Goal: Task Accomplishment & Management: Complete application form

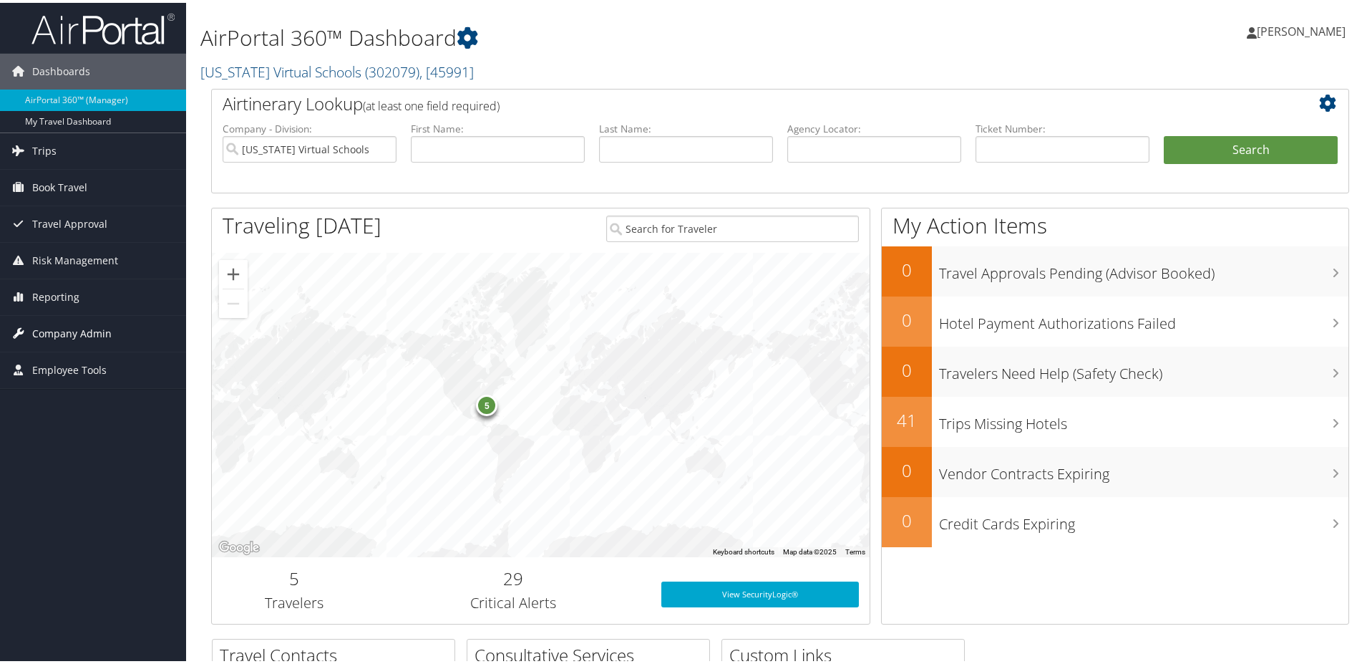
click at [84, 331] on span "Company Admin" at bounding box center [71, 331] width 79 height 36
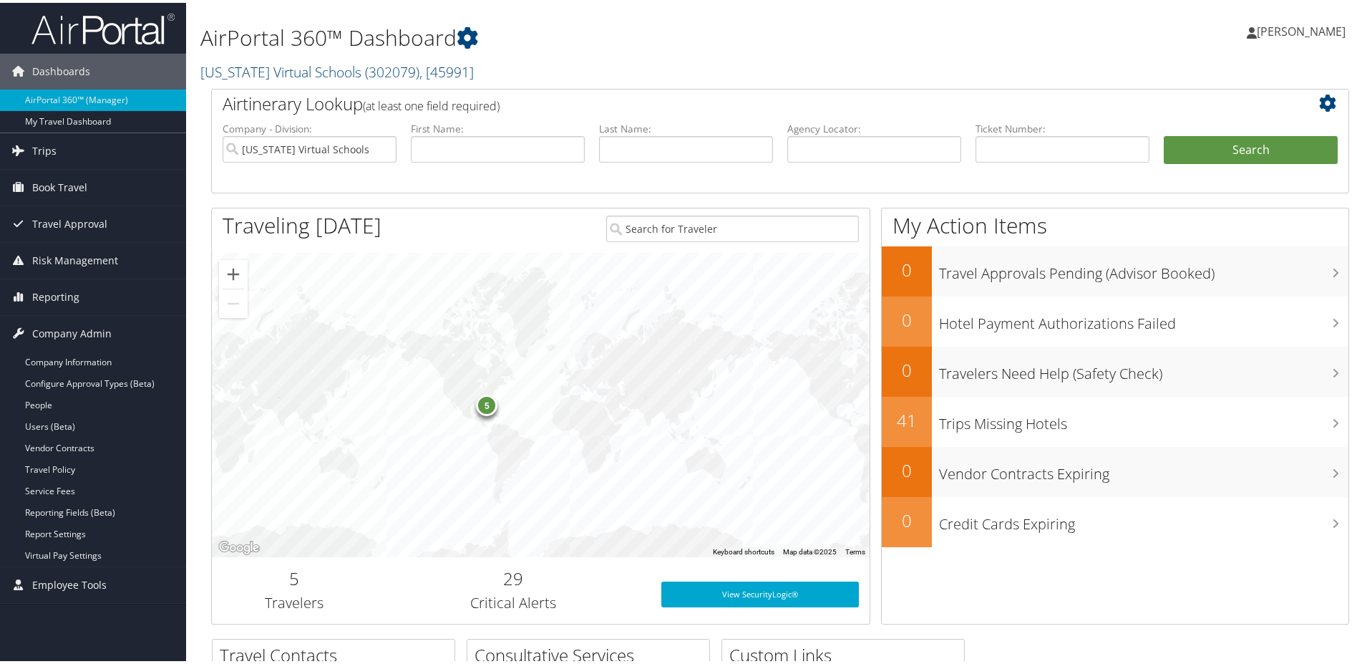
click at [482, 404] on div "5" at bounding box center [486, 401] width 21 height 21
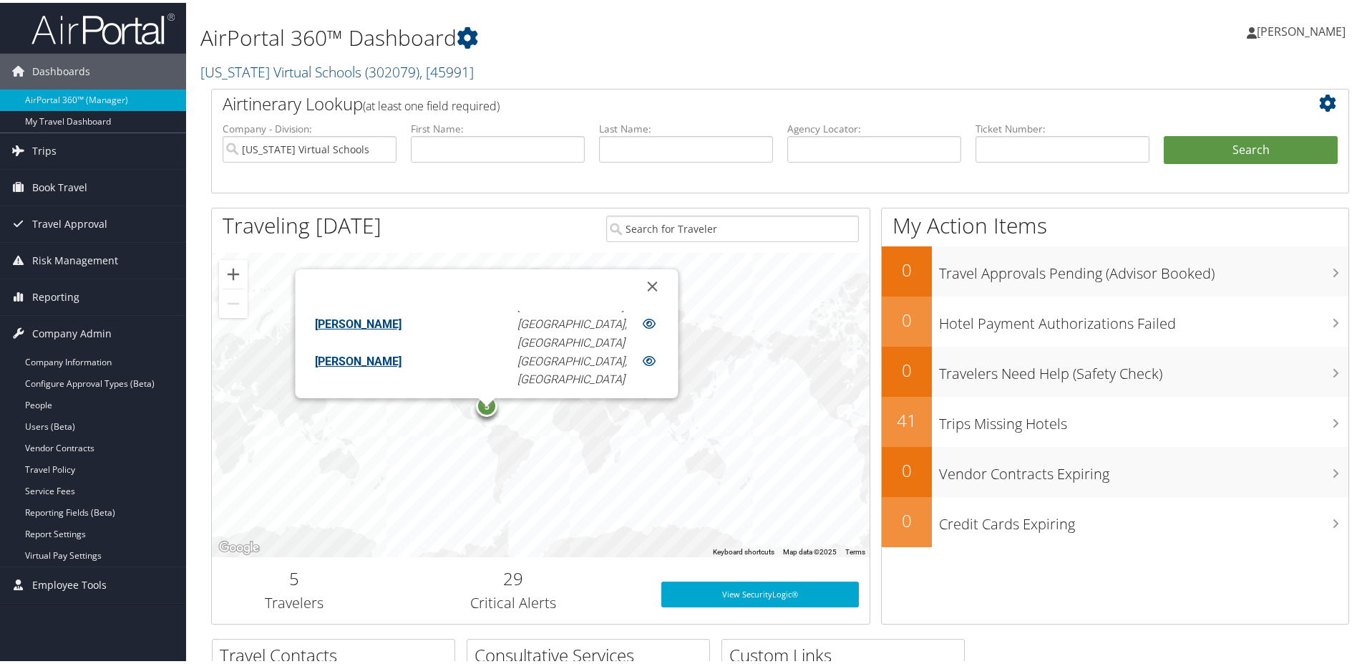
scroll to position [69, 0]
click at [635, 282] on button "Close" at bounding box center [652, 283] width 34 height 34
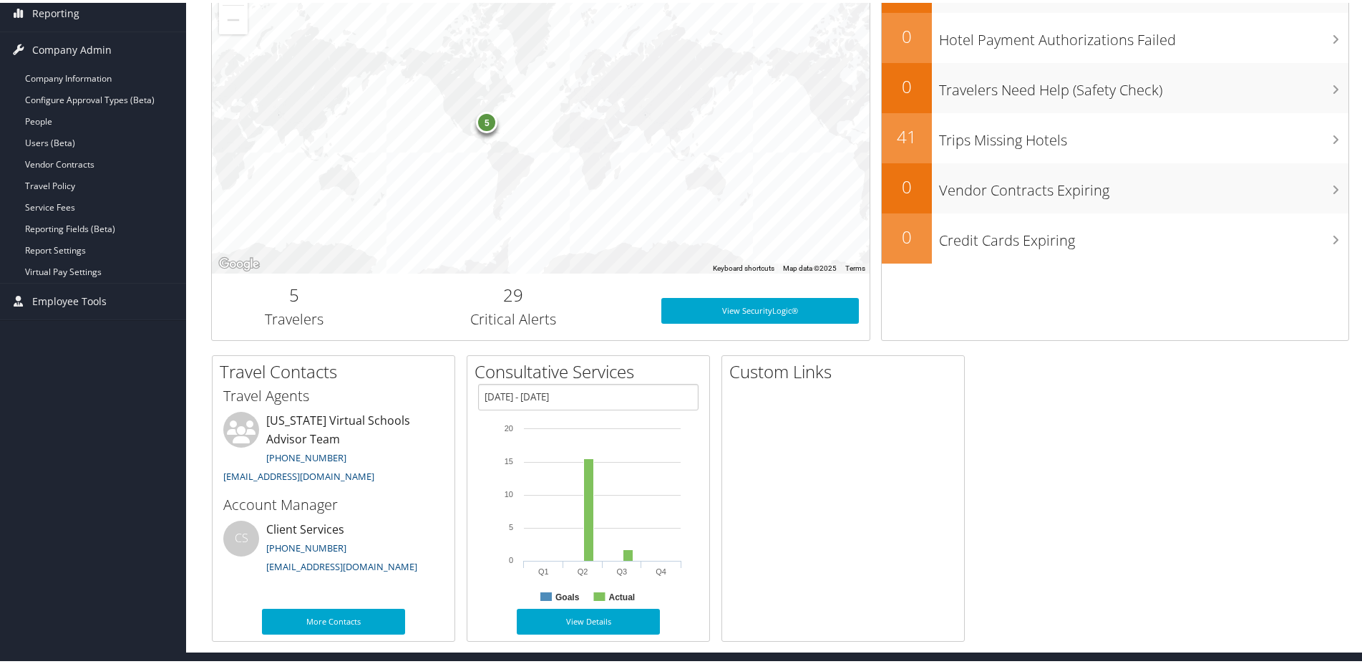
scroll to position [0, 0]
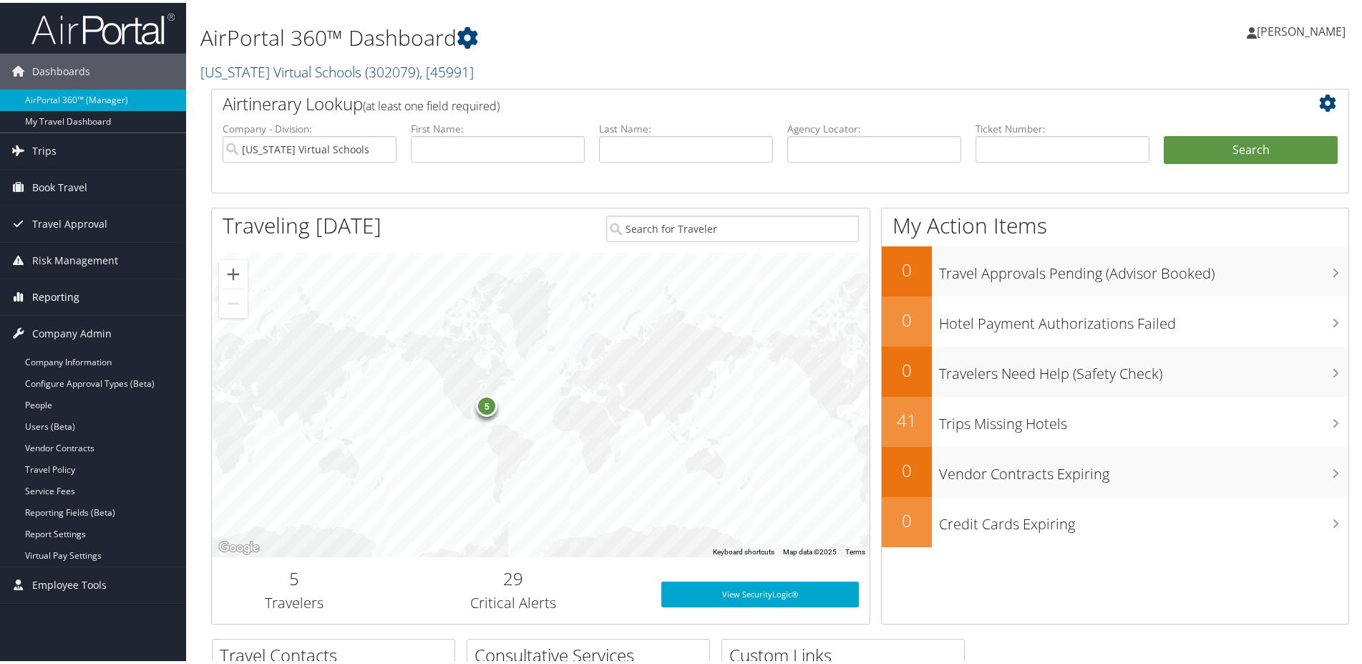
click at [63, 288] on span "Reporting" at bounding box center [55, 294] width 47 height 36
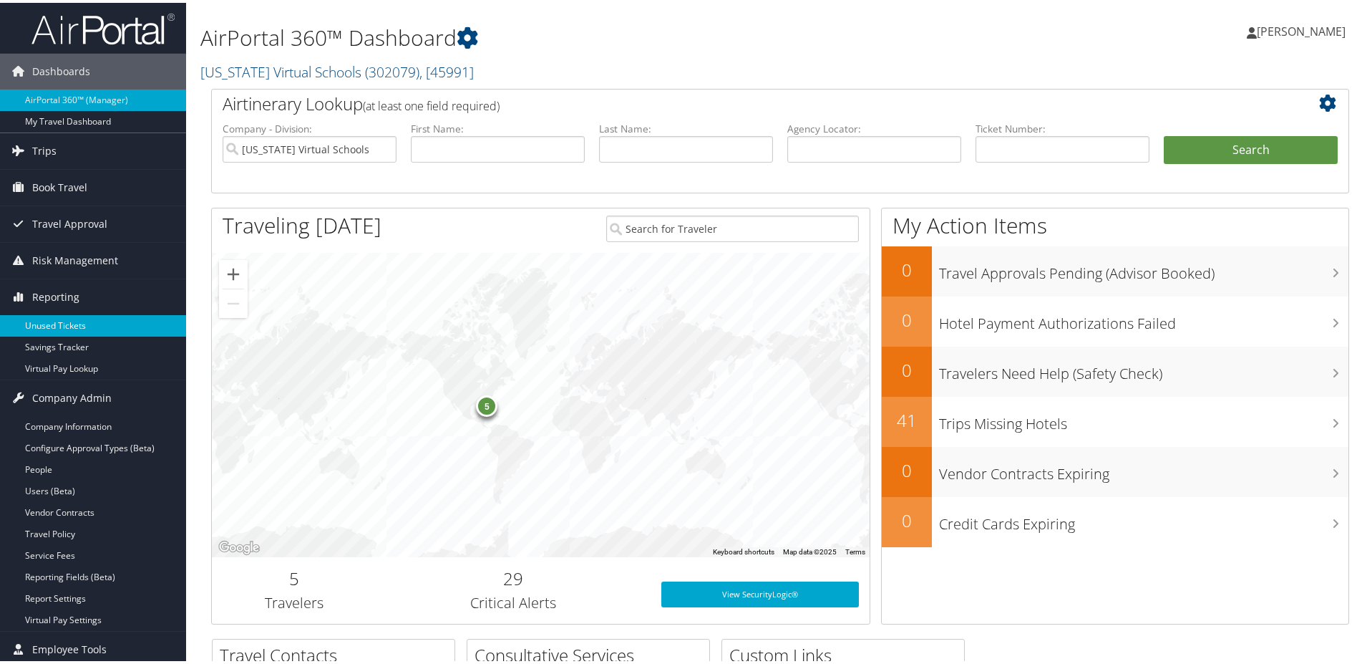
click at [64, 319] on link "Unused Tickets" at bounding box center [93, 322] width 186 height 21
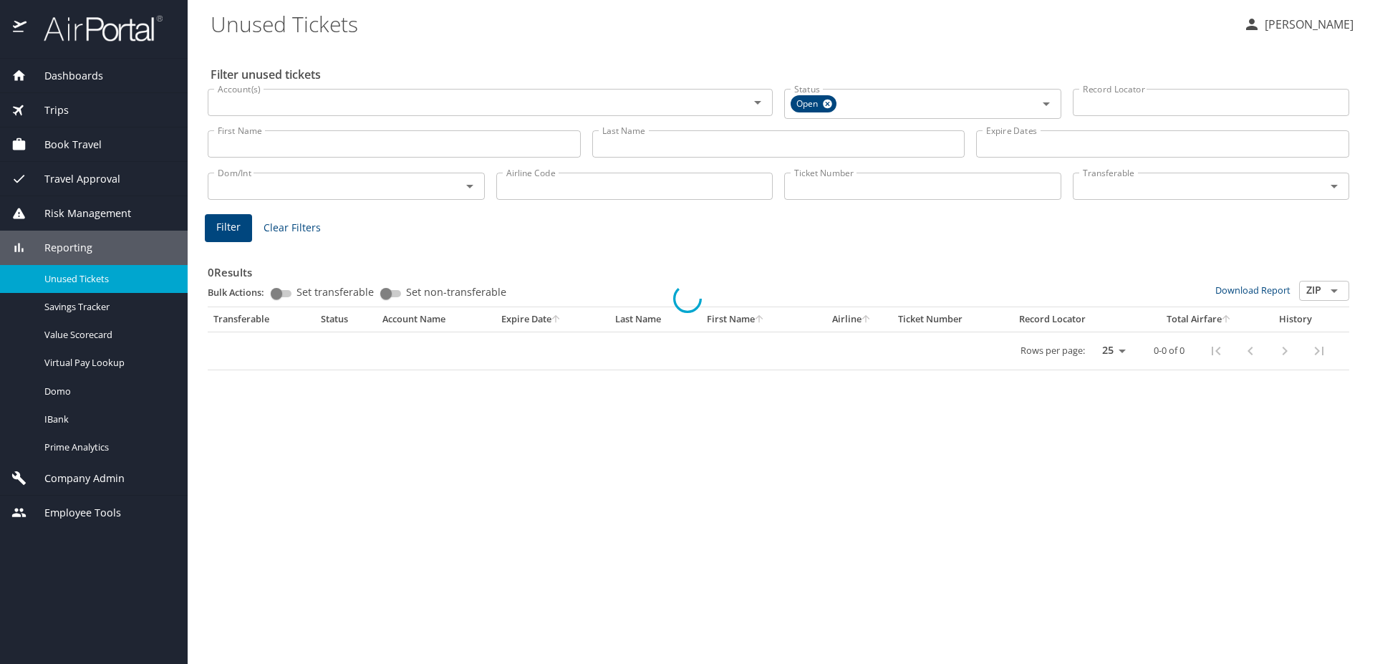
select select "US"
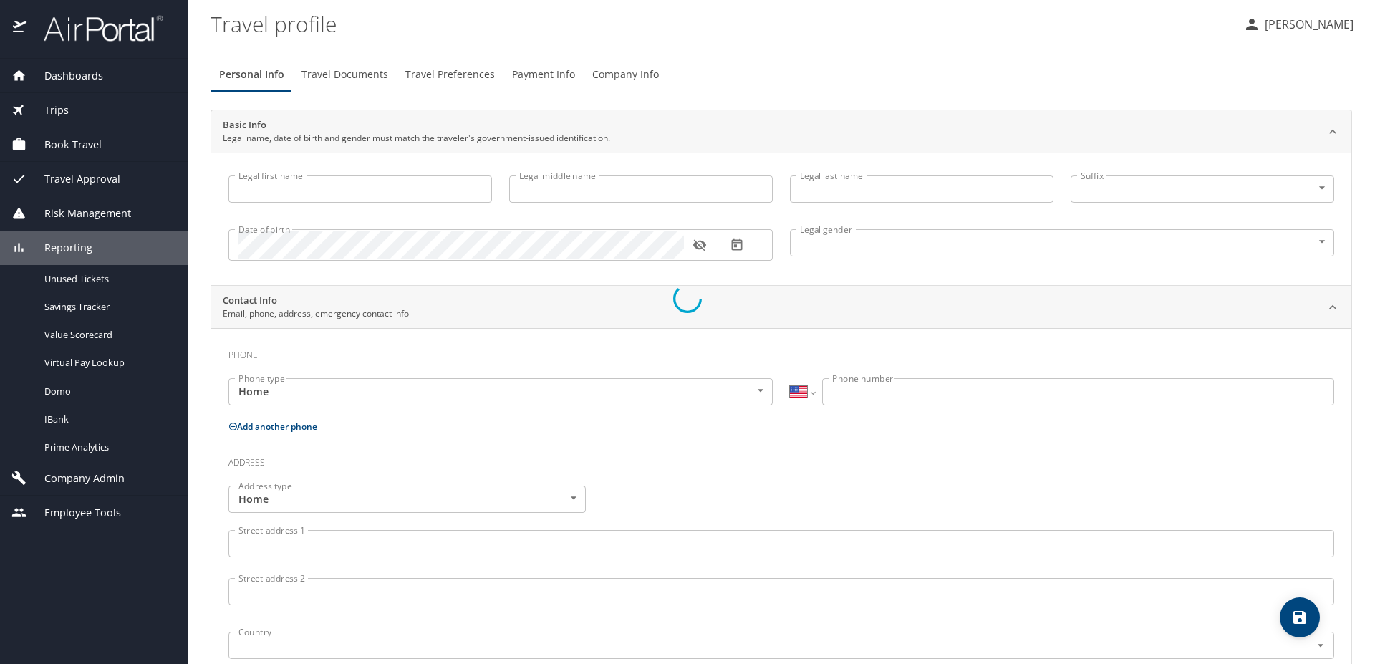
type input "Kelly"
type input "Test"
type input "Goodman"
type input "Unspecified"
select select "US"
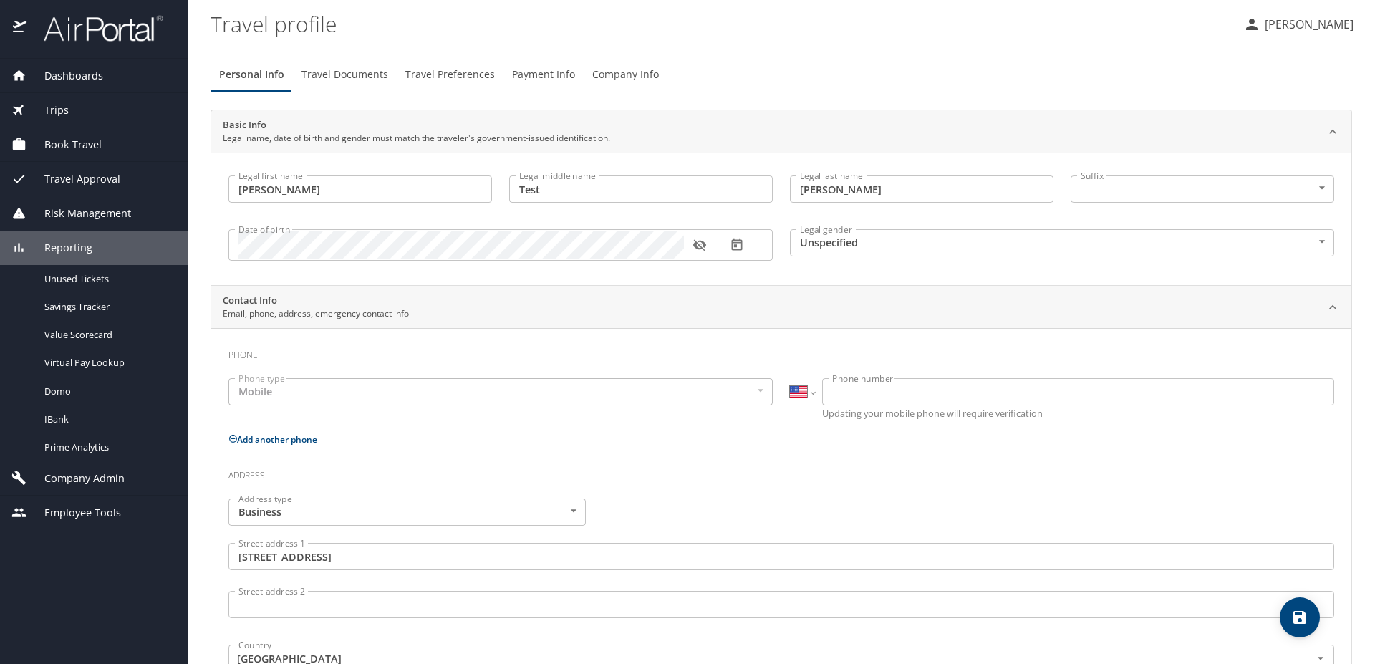
select select "US"
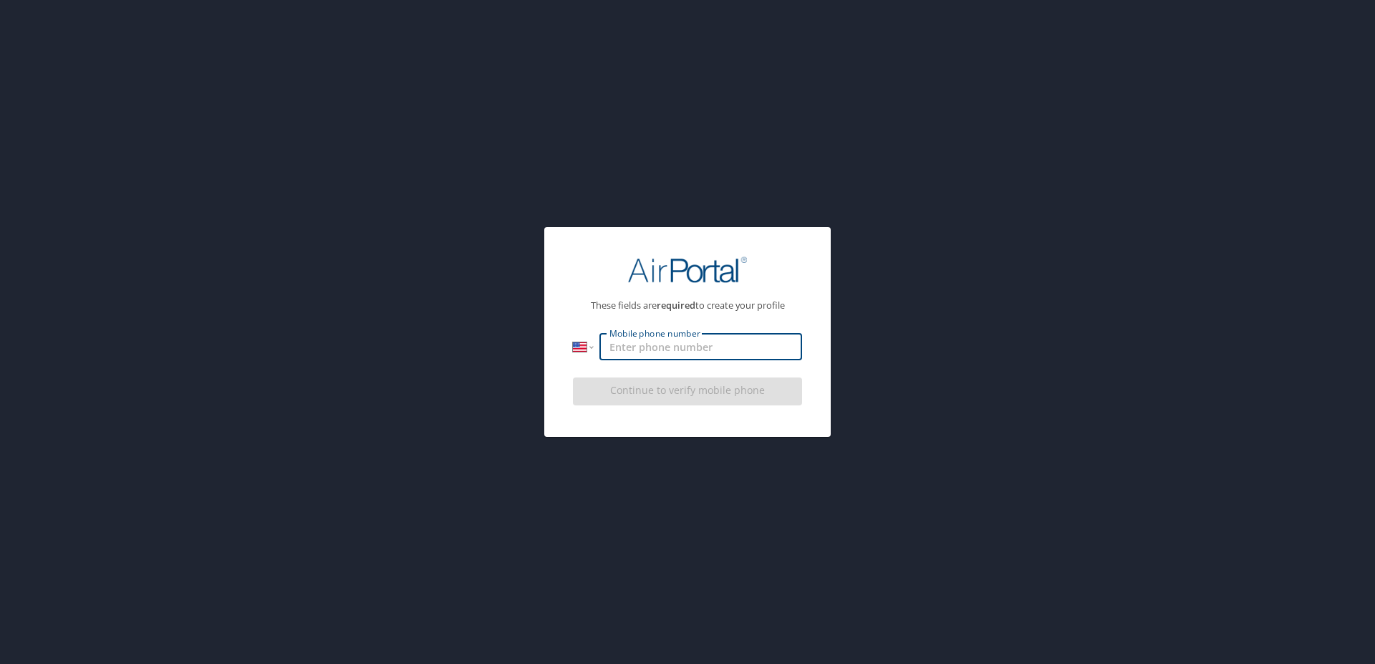
click at [667, 347] on input "Mobile phone number" at bounding box center [700, 346] width 203 height 27
click at [735, 347] on input "[PHONE_NUMBER]" at bounding box center [700, 346] width 203 height 27
type input "[PHONE_NUMBER]"
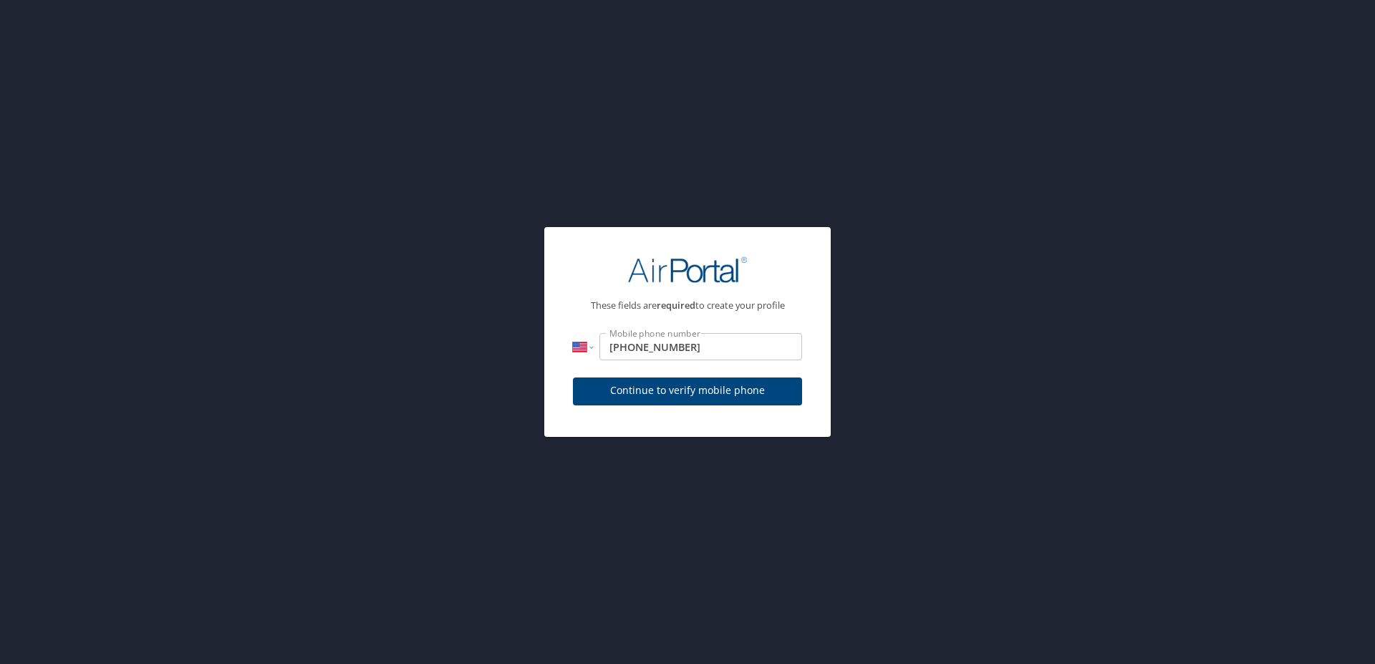
click at [731, 389] on div "Continue to verify mobile phone" at bounding box center [687, 396] width 229 height 48
click at [742, 392] on span "Continue to verify mobile phone" at bounding box center [687, 391] width 206 height 18
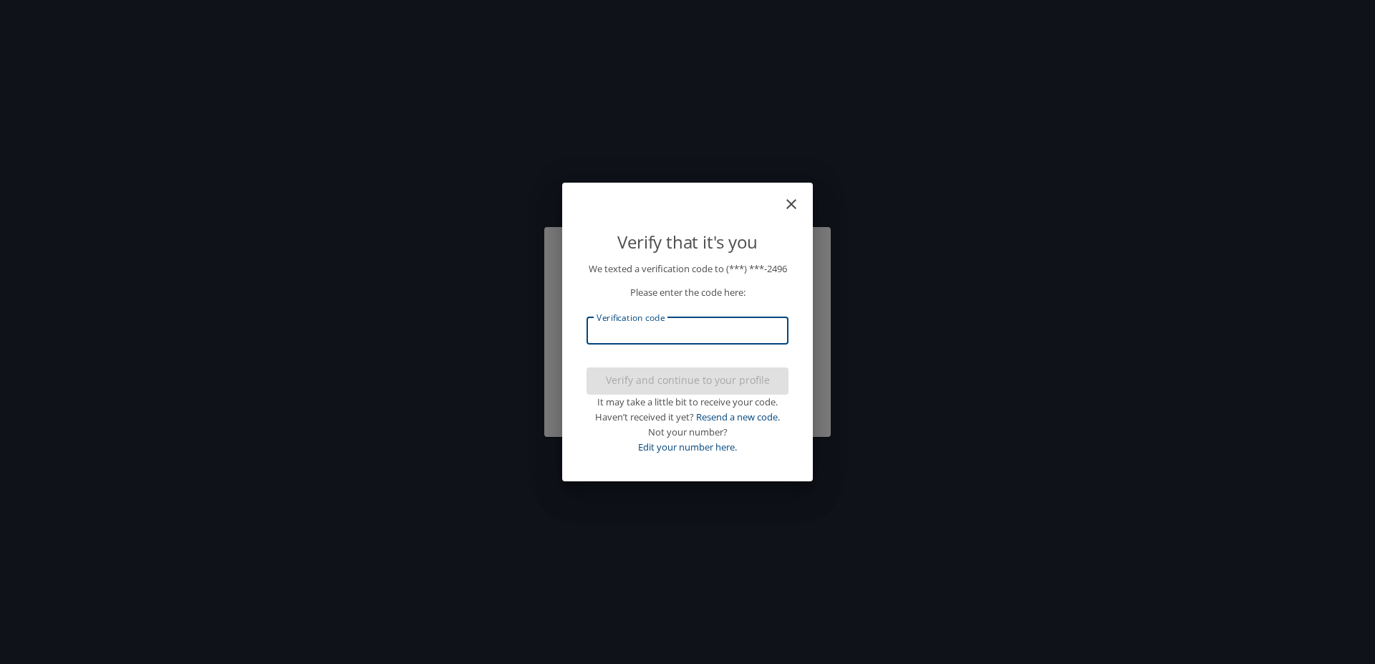
click at [735, 332] on input "Verification code" at bounding box center [687, 330] width 202 height 27
type input "608262"
click at [738, 387] on span "Verify and continue to your profile" at bounding box center [687, 381] width 179 height 18
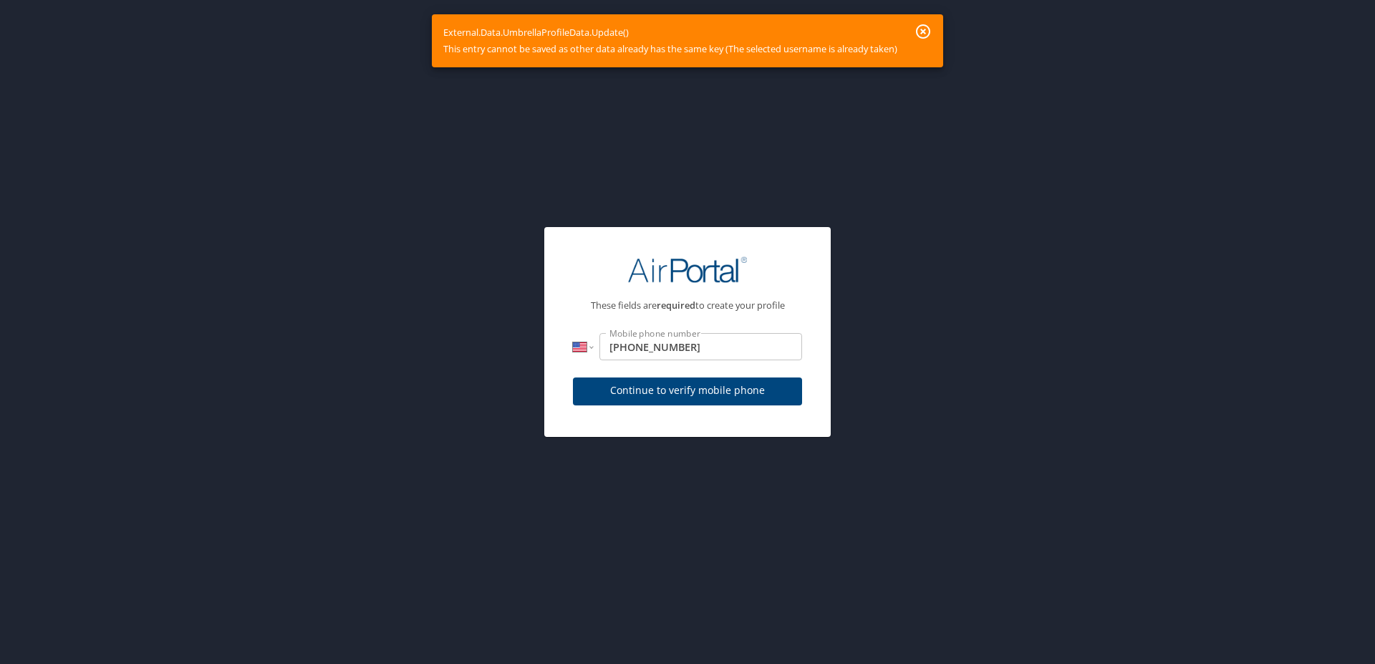
click at [729, 395] on span "Continue to verify mobile phone" at bounding box center [687, 391] width 206 height 18
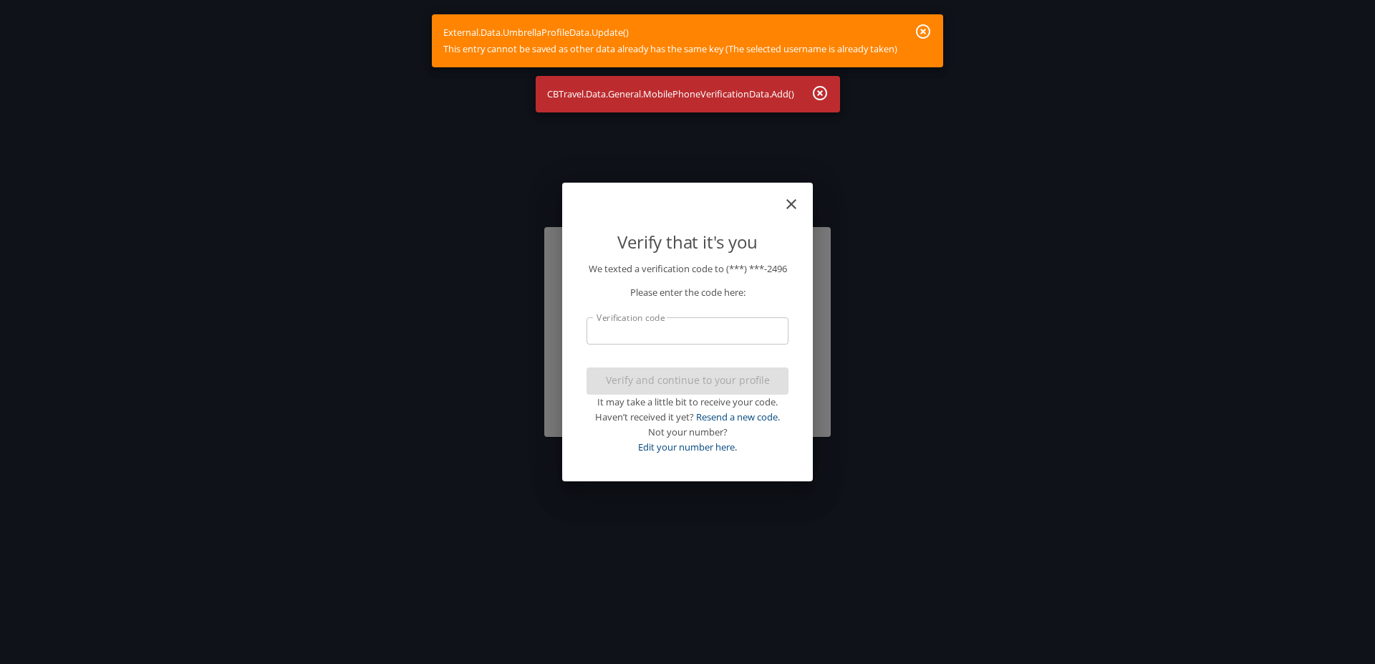
click at [688, 340] on input "Verification code" at bounding box center [687, 330] width 202 height 27
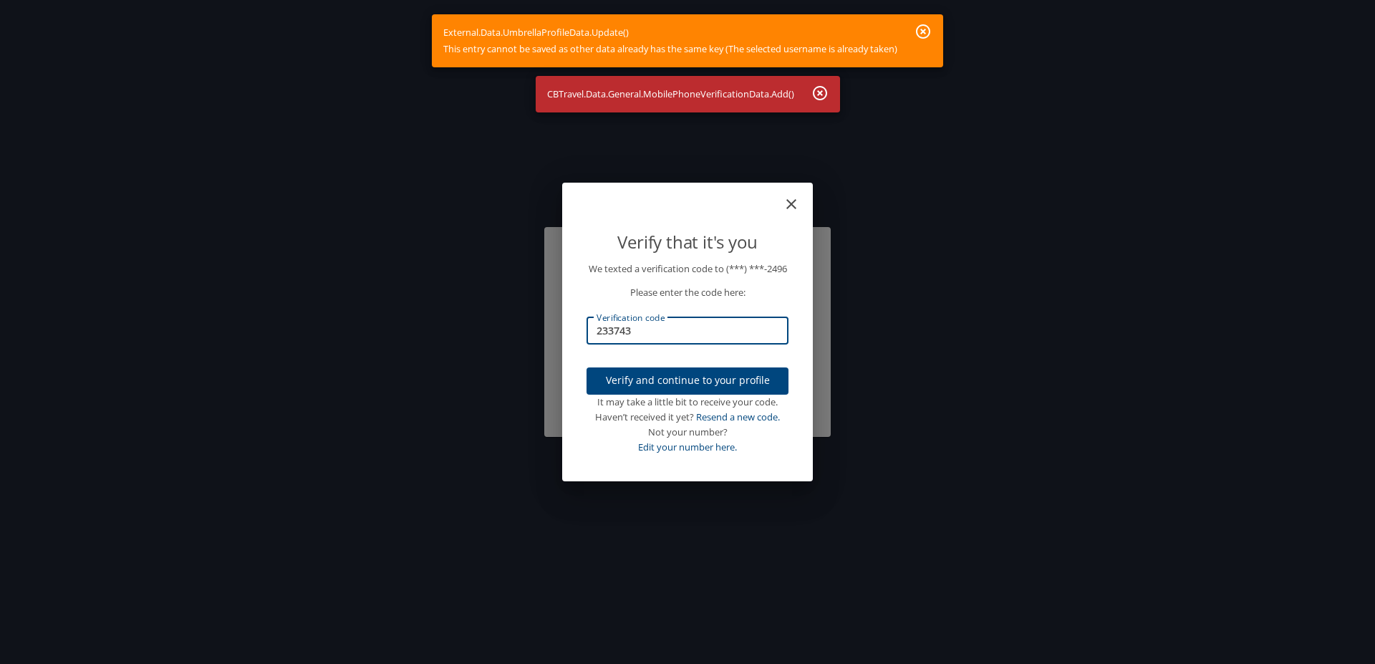
click at [700, 389] on span "Verify and continue to your profile" at bounding box center [687, 381] width 179 height 18
click at [654, 330] on input "233743" at bounding box center [687, 330] width 202 height 27
click at [586, 340] on input "233743" at bounding box center [687, 330] width 202 height 27
type input "942392"
click at [654, 380] on span "Verify and continue to your profile" at bounding box center [687, 381] width 179 height 18
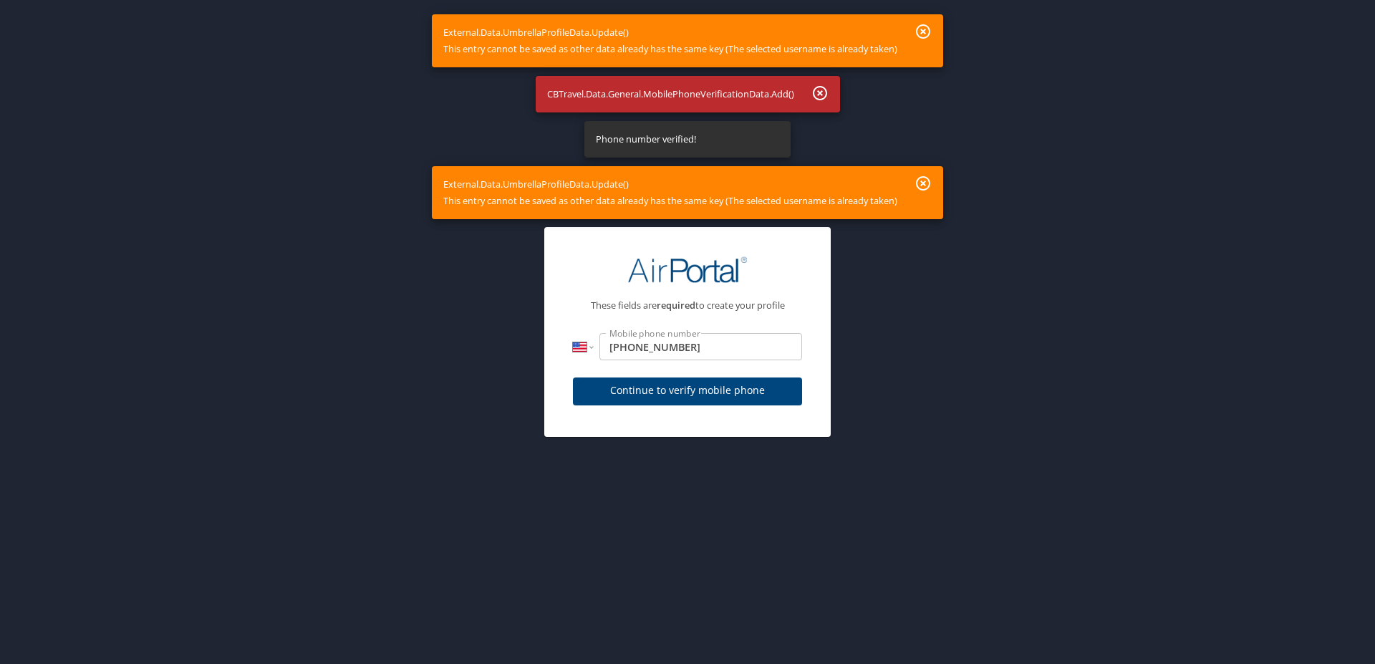
click at [926, 180] on icon "button" at bounding box center [922, 183] width 17 height 17
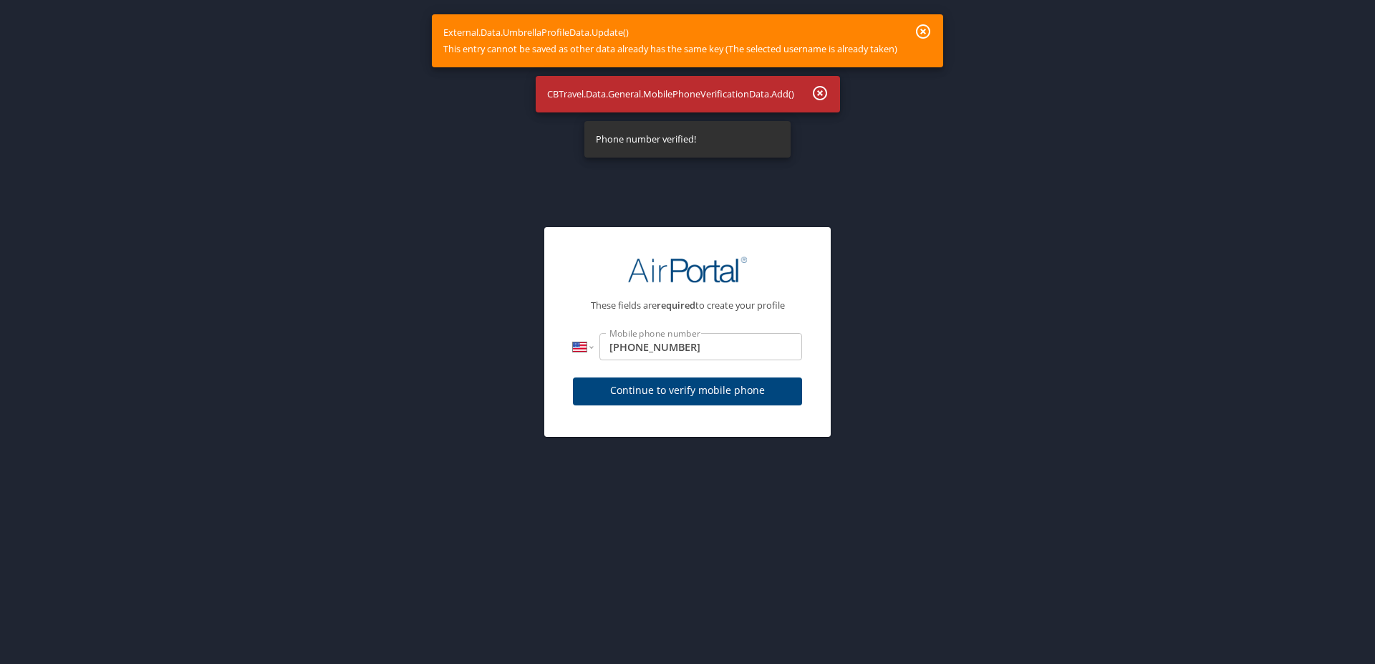
click at [820, 89] on icon "button" at bounding box center [819, 92] width 17 height 17
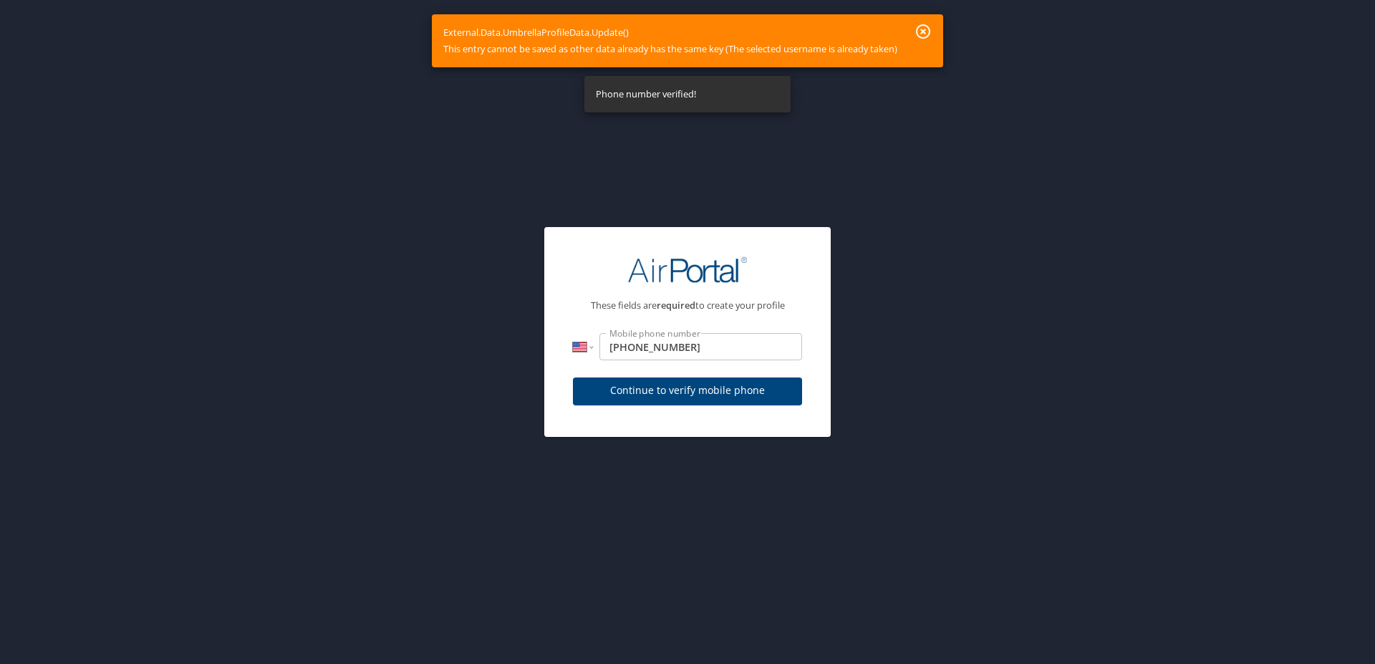
click at [924, 30] on icon "button" at bounding box center [923, 31] width 14 height 14
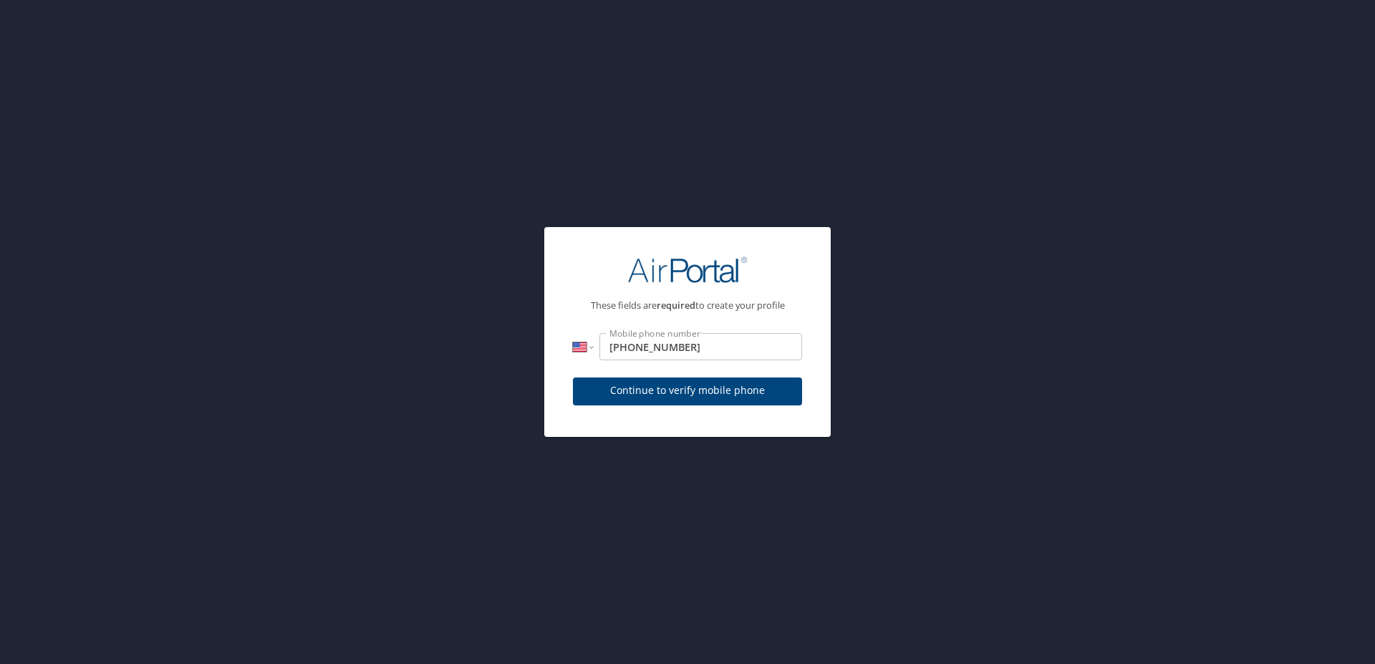
drag, startPoint x: 868, startPoint y: 155, endPoint x: 833, endPoint y: 145, distance: 37.4
click at [869, 153] on div "These fields are required to create your profile International [GEOGRAPHIC_DATA…" at bounding box center [687, 332] width 1375 height 664
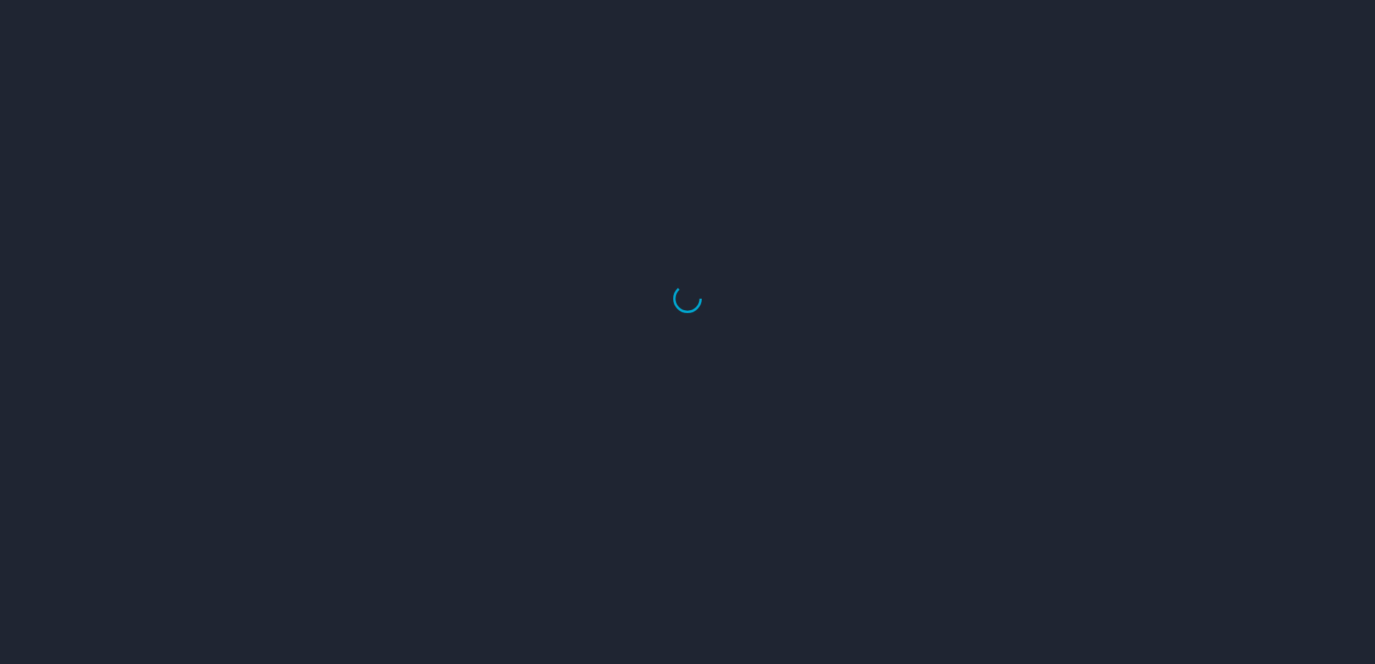
select select "US"
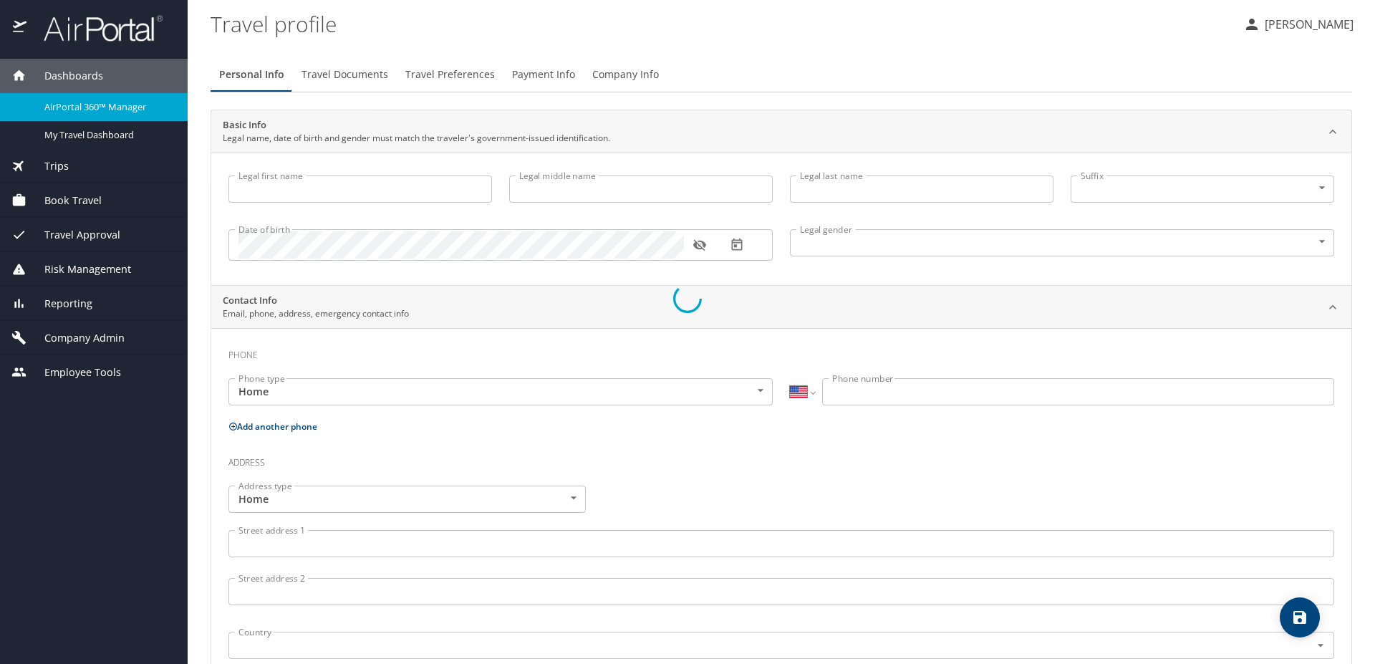
select select "US"
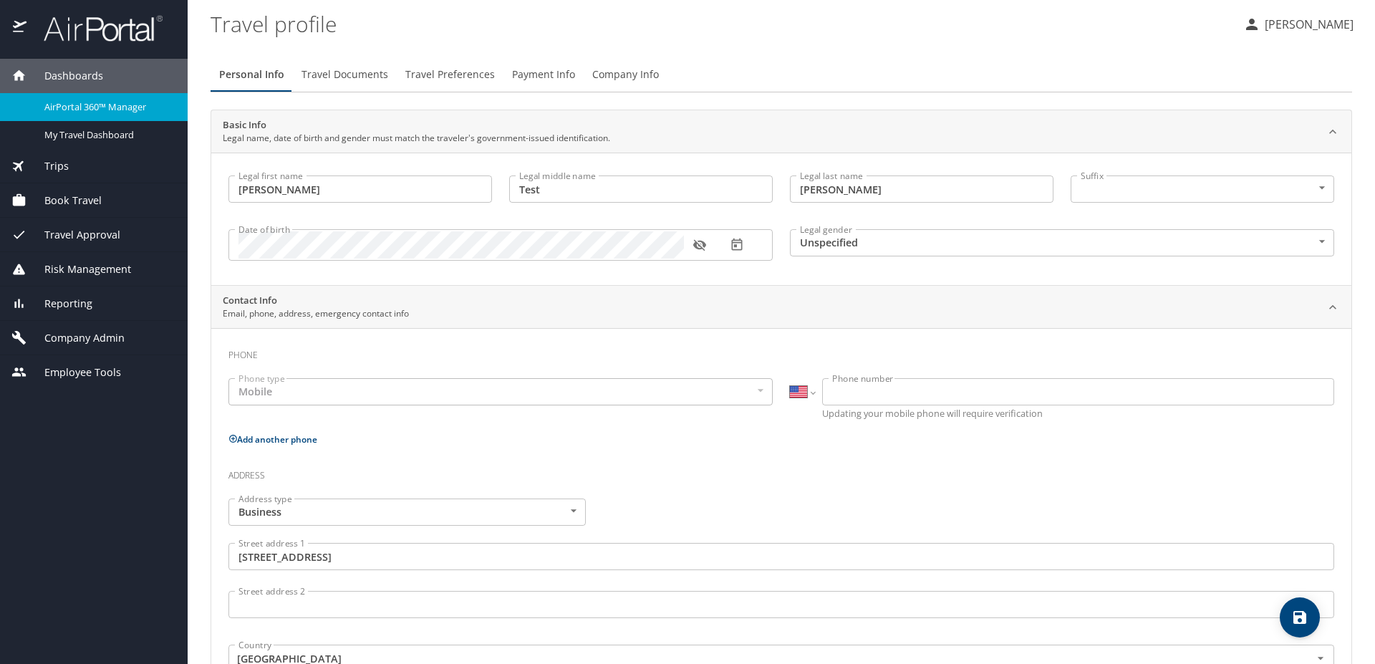
type input "Kelly"
type input "Test"
type input "Goodman"
type input "Unspecified"
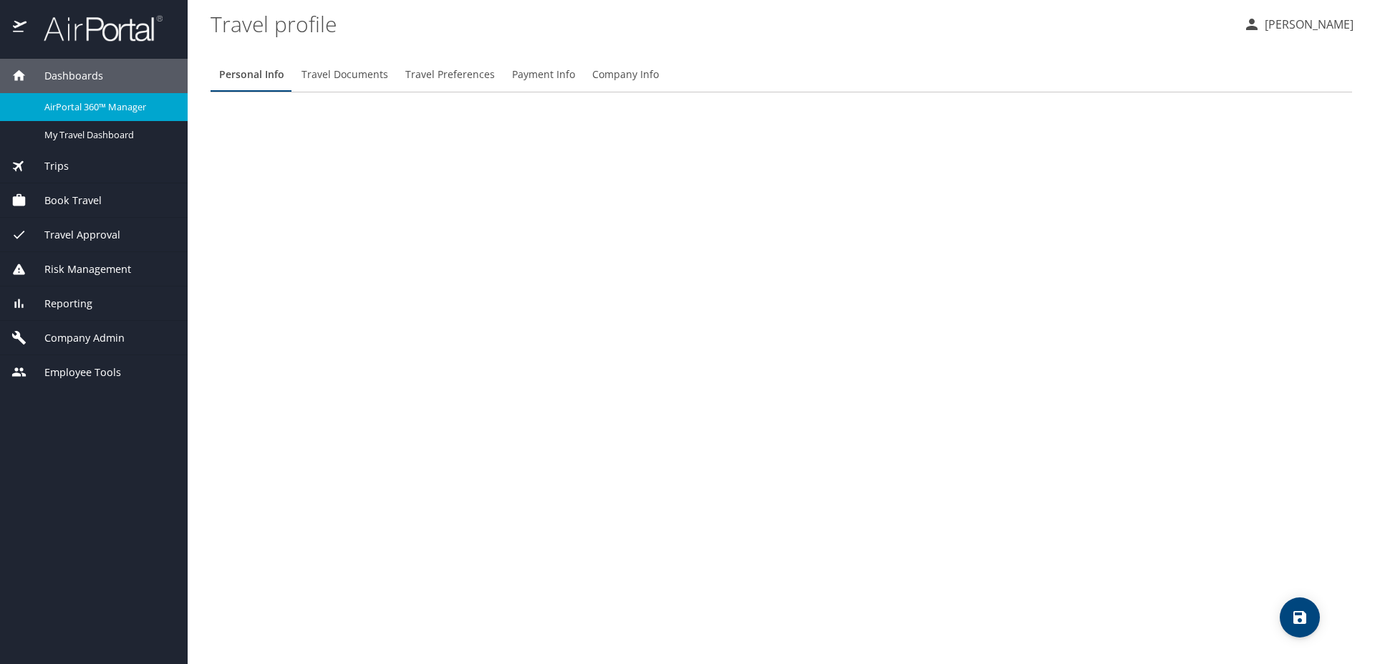
select select "US"
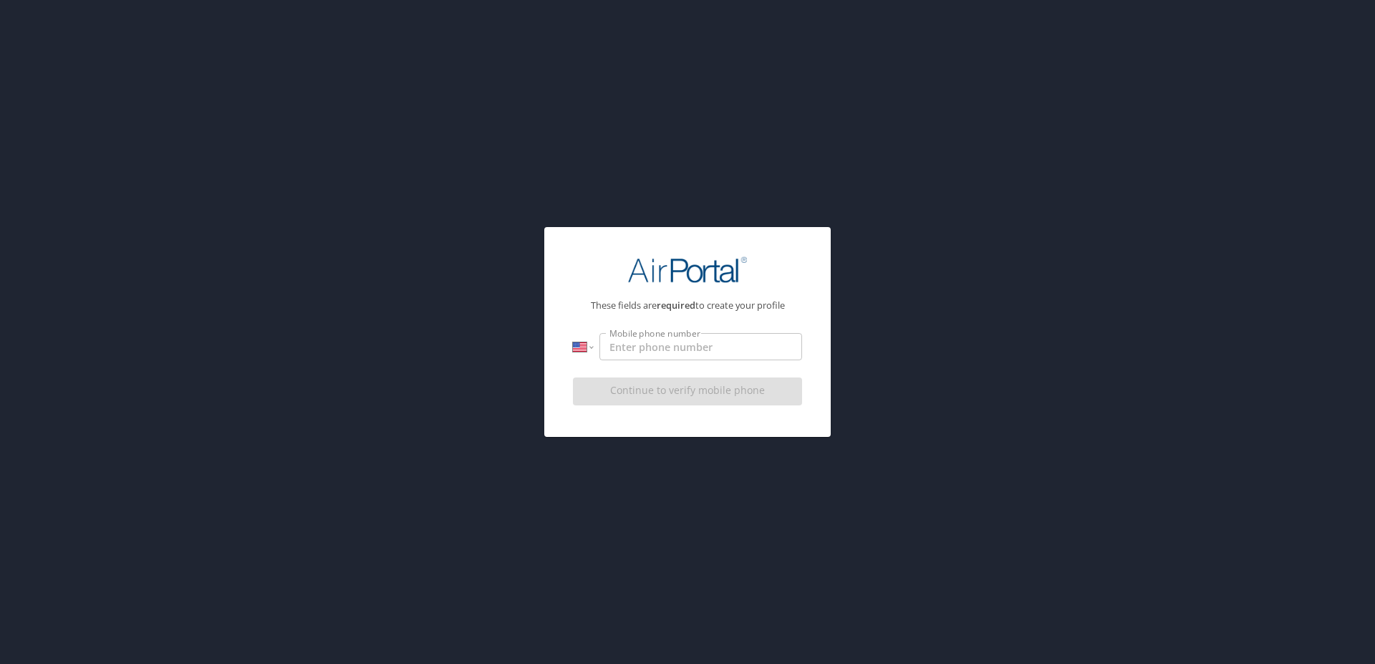
click at [467, 197] on div "These fields are required to create your profile International [GEOGRAPHIC_DATA…" at bounding box center [687, 332] width 1375 height 664
drag, startPoint x: 760, startPoint y: 215, endPoint x: 890, endPoint y: 210, distance: 130.4
click at [778, 212] on div "These fields are required to create your profile International [GEOGRAPHIC_DATA…" at bounding box center [687, 332] width 1375 height 664
click at [892, 210] on div "These fields are required to create your profile International [GEOGRAPHIC_DATA…" at bounding box center [687, 332] width 1375 height 664
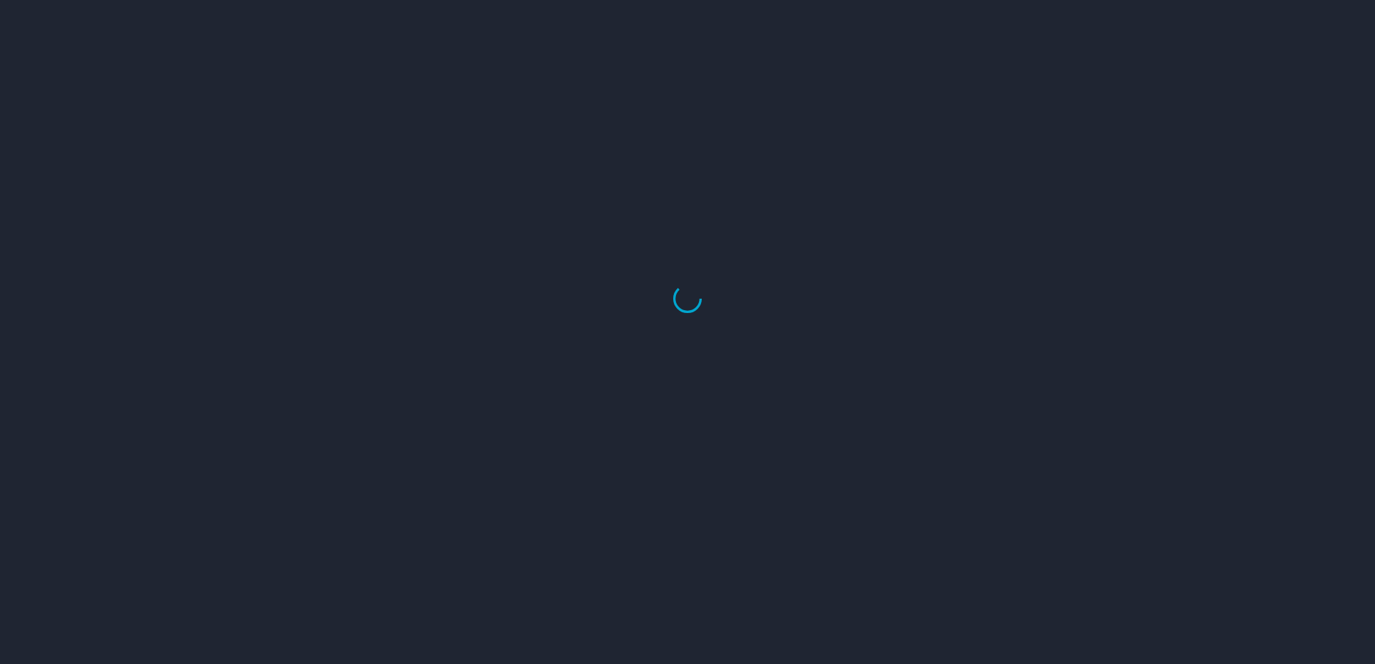
select select "US"
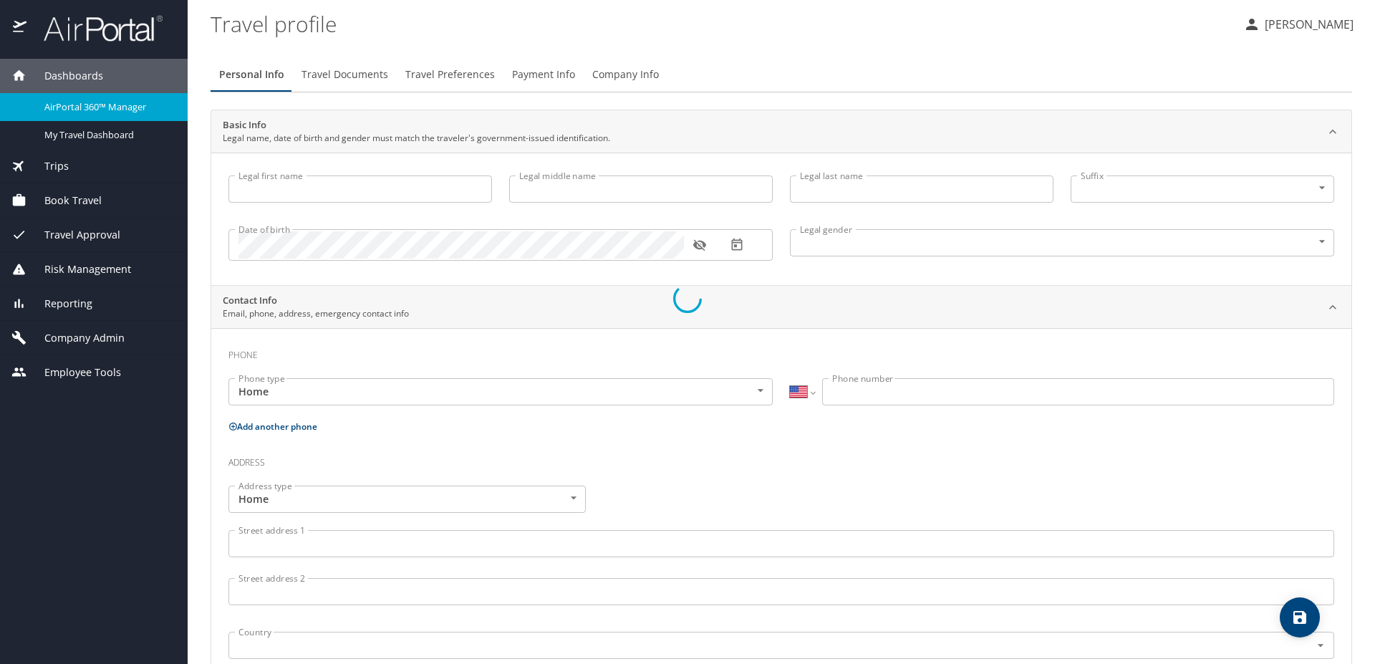
type input "[PERSON_NAME]"
type input "Test"
type input "[PERSON_NAME]"
type input "Unspecified"
select select "US"
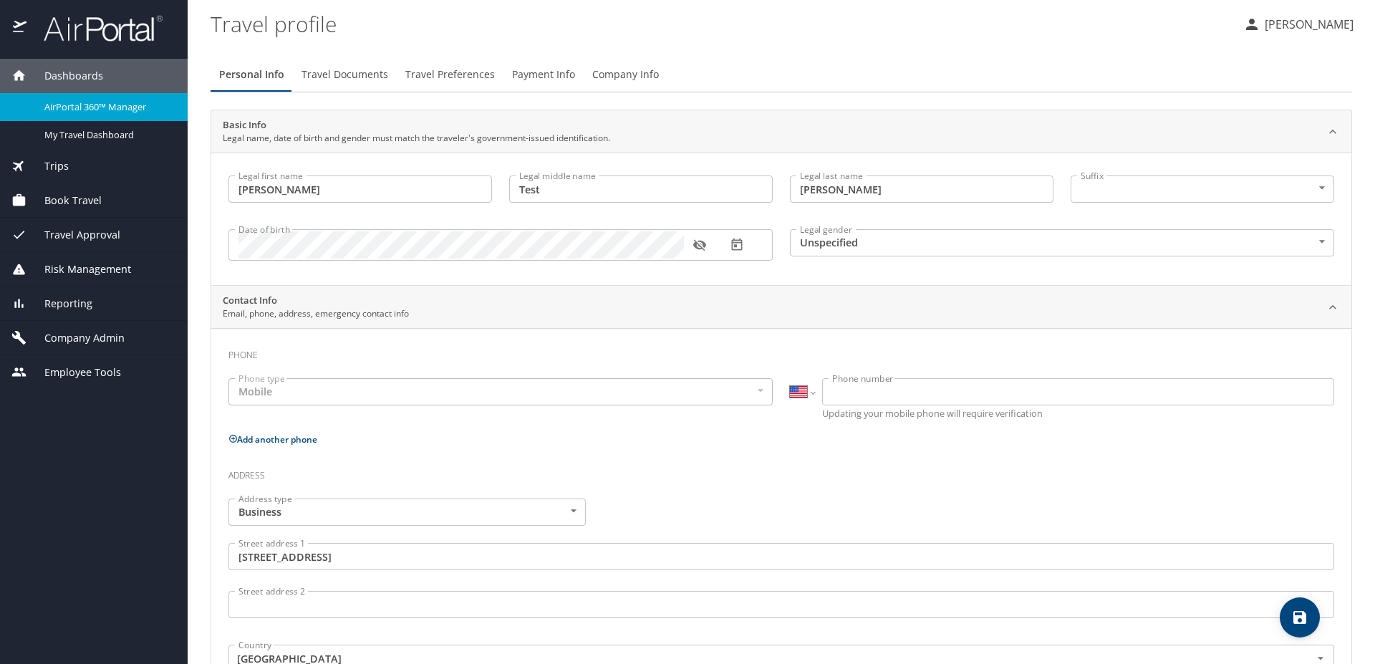
select select "US"
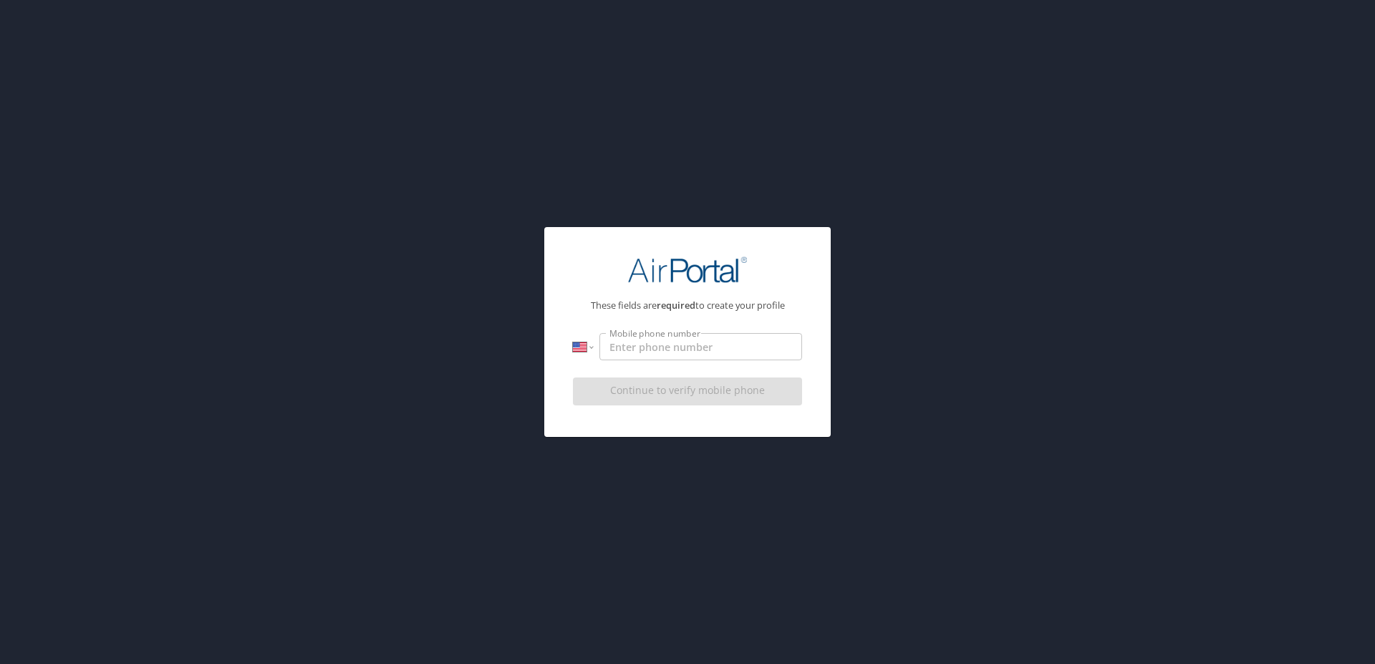
click at [669, 344] on input "Mobile phone number" at bounding box center [700, 346] width 203 height 27
type input "[PHONE_NUMBER]"
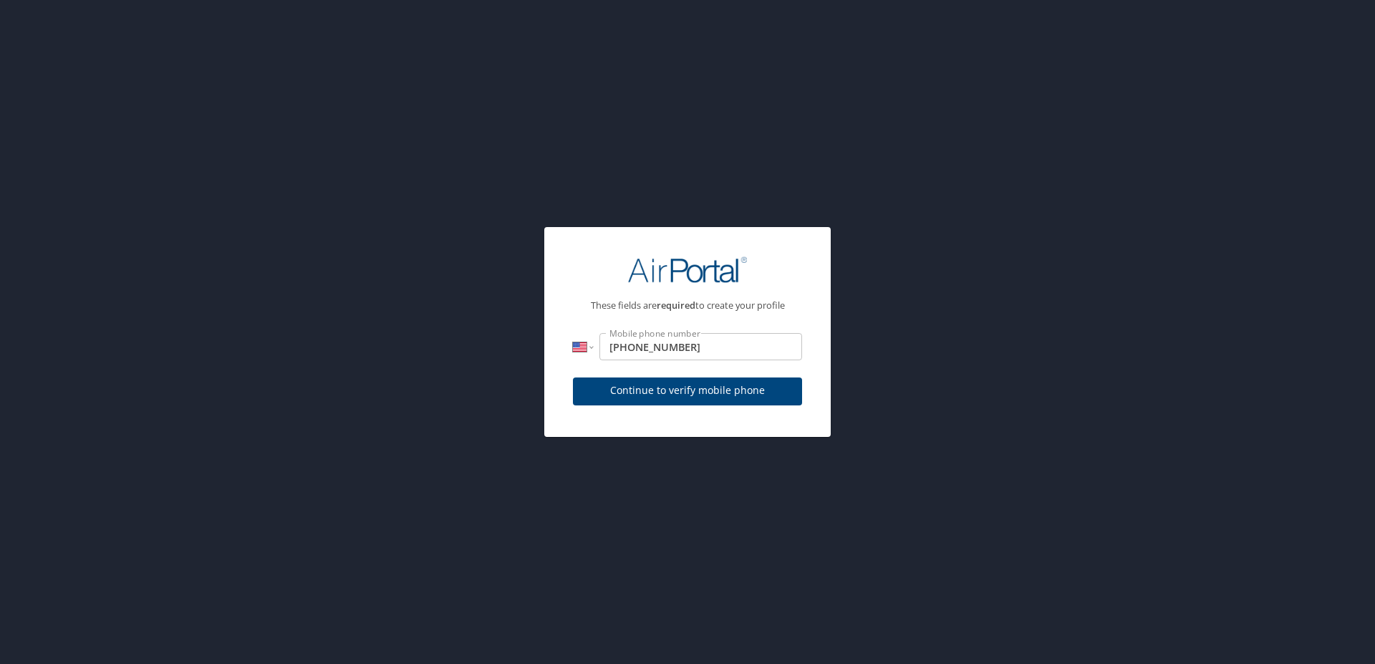
click at [694, 399] on span "Continue to verify mobile phone" at bounding box center [687, 391] width 206 height 18
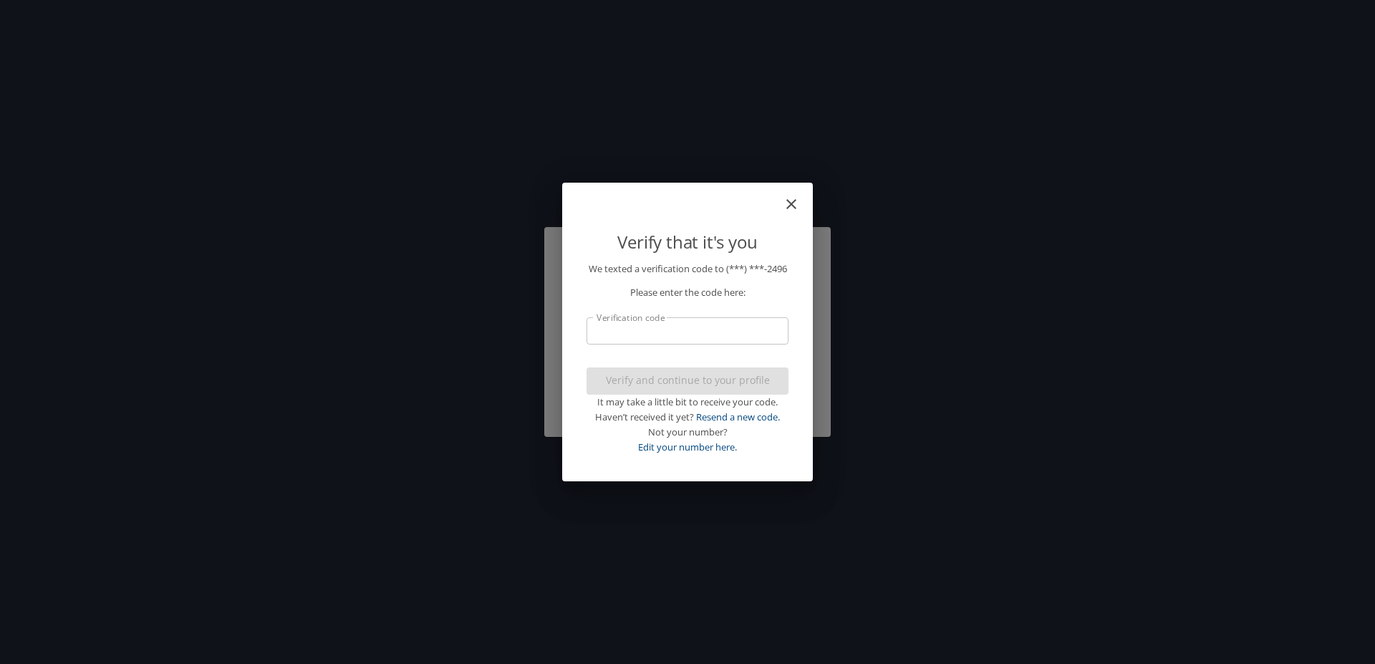
click at [705, 342] on input "Verification code" at bounding box center [687, 330] width 202 height 27
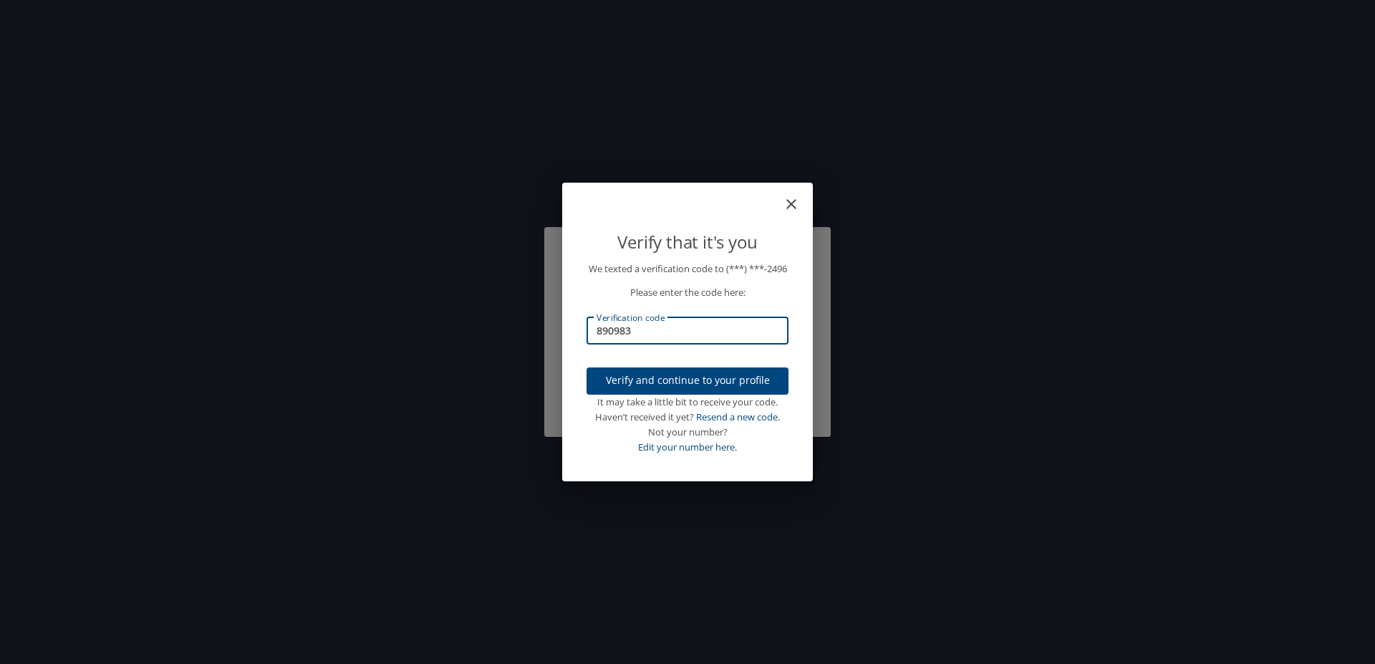
type input "890983"
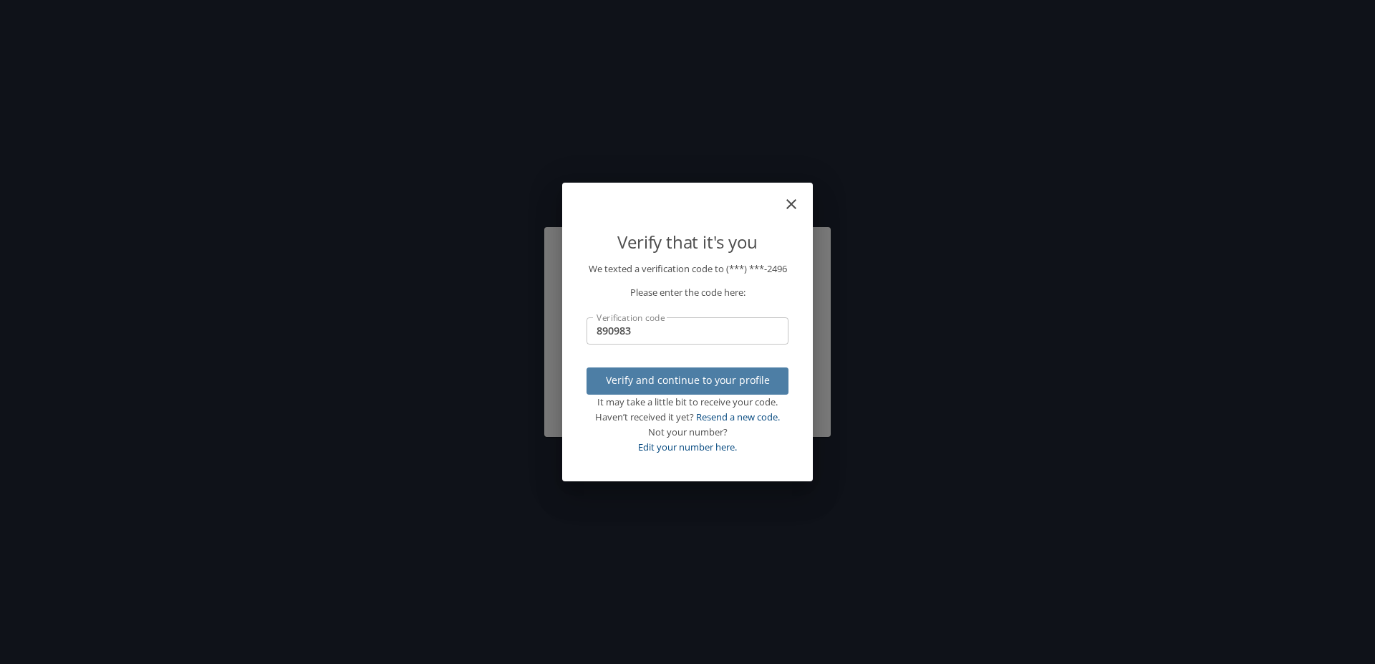
click at [721, 386] on span "Verify and continue to your profile" at bounding box center [687, 381] width 179 height 18
